Goal: Task Accomplishment & Management: Complete application form

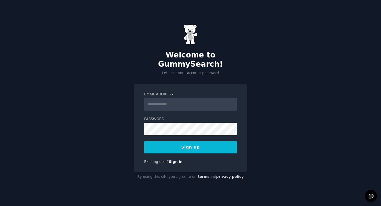
click at [192, 77] on div "Welcome to GummySearch! Let's set your account password Email Address Password …" at bounding box center [190, 103] width 381 height 206
click at [180, 100] on input "Email Address" at bounding box center [190, 104] width 93 height 13
type input "**********"
click at [217, 142] on button "Sign up" at bounding box center [190, 148] width 93 height 12
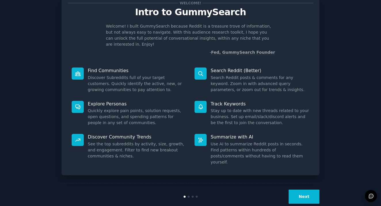
scroll to position [19, 0]
click at [318, 190] on button "Next" at bounding box center [304, 197] width 31 height 14
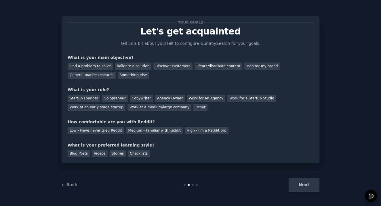
click at [310, 185] on div "Next" at bounding box center [276, 185] width 86 height 14
click at [307, 186] on div "Next" at bounding box center [276, 185] width 86 height 14
click at [87, 98] on div "Startup Founder" at bounding box center [84, 98] width 33 height 7
click at [181, 69] on div "Discover customers" at bounding box center [172, 66] width 39 height 7
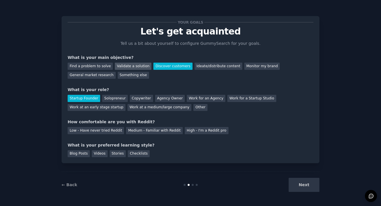
click at [118, 65] on div "Validate a solution" at bounding box center [133, 66] width 37 height 7
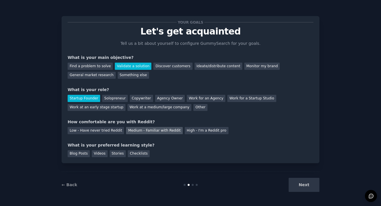
click at [133, 131] on div "Medium - Familiar with Reddit" at bounding box center [154, 130] width 56 height 7
click at [115, 151] on div "Stories" at bounding box center [118, 153] width 16 height 7
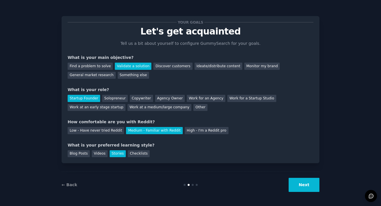
click at [298, 186] on button "Next" at bounding box center [304, 185] width 31 height 14
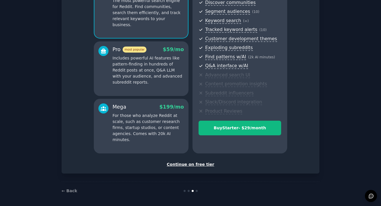
click at [193, 162] on div "Continue on free tier" at bounding box center [191, 165] width 246 height 6
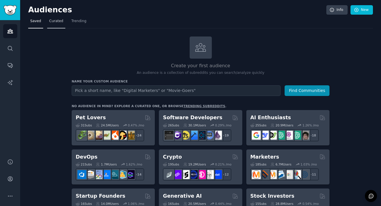
click at [51, 19] on span "Curated" at bounding box center [56, 21] width 14 height 5
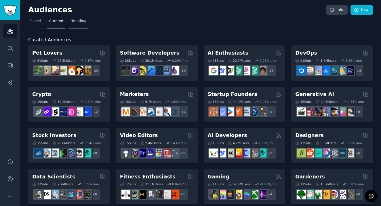
click at [76, 22] on span "Trending" at bounding box center [78, 21] width 15 height 5
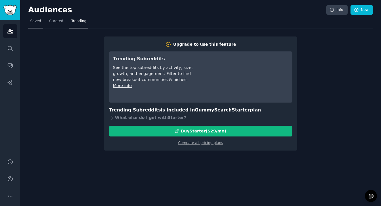
click at [39, 20] on span "Saved" at bounding box center [35, 21] width 11 height 5
